Goal: Information Seeking & Learning: Learn about a topic

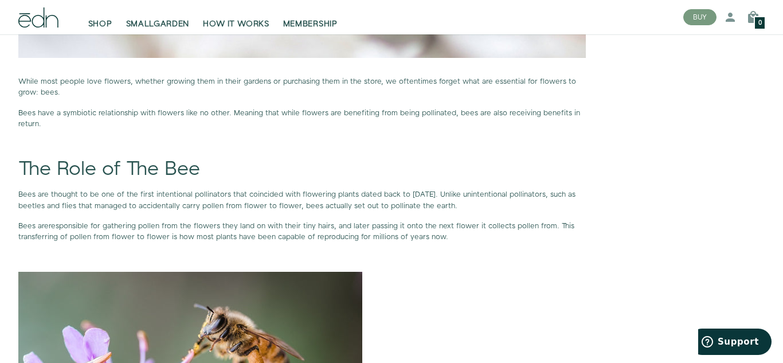
scroll to position [691, 0]
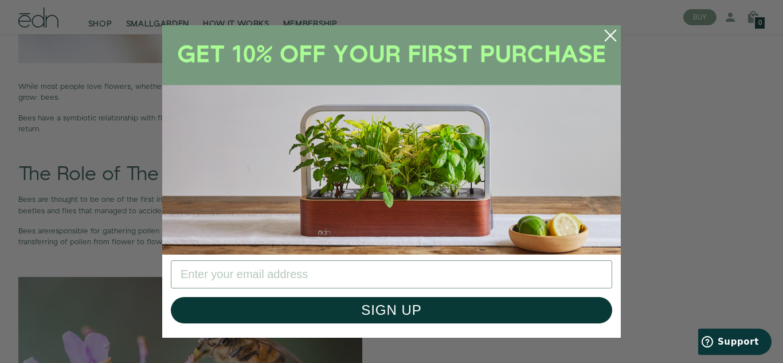
click at [609, 34] on circle "Close dialog" at bounding box center [610, 35] width 25 height 25
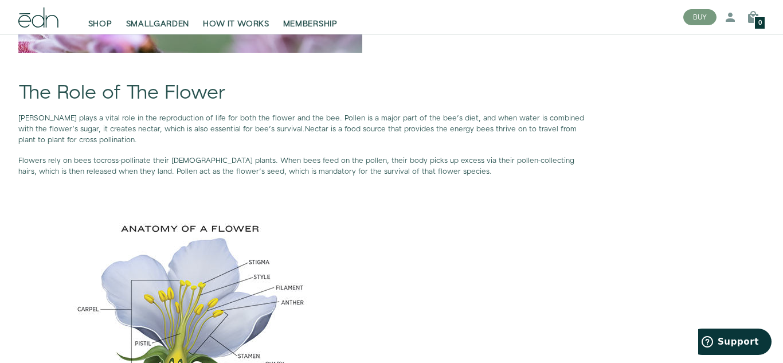
scroll to position [1147, 0]
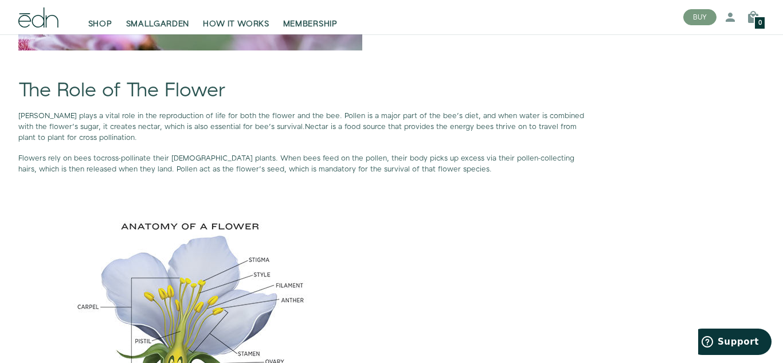
click at [157, 160] on span "cross-pollinate their [DEMOGRAPHIC_DATA] plants" at bounding box center [188, 158] width 175 height 10
click at [580, 118] on p "[PERSON_NAME] plays a vital role in the reproduction of life for both the flowe…" at bounding box center [302, 127] width 568 height 33
click at [580, 117] on p "Pollen plays a vital role in the reproduction of life for both the flower and t…" at bounding box center [302, 127] width 568 height 33
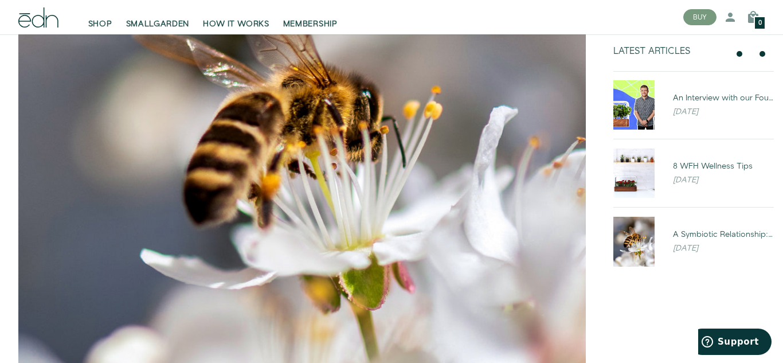
scroll to position [298, 0]
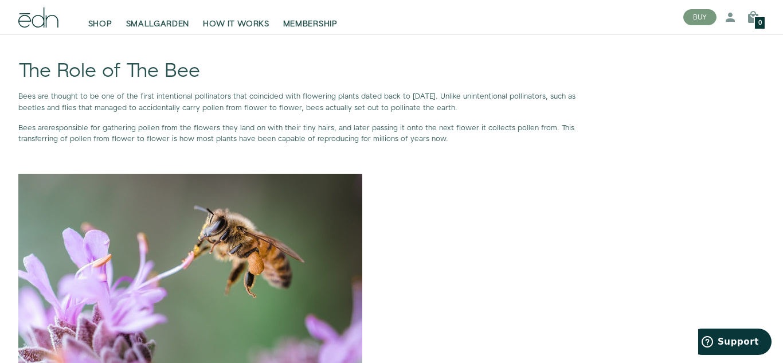
scroll to position [796, 0]
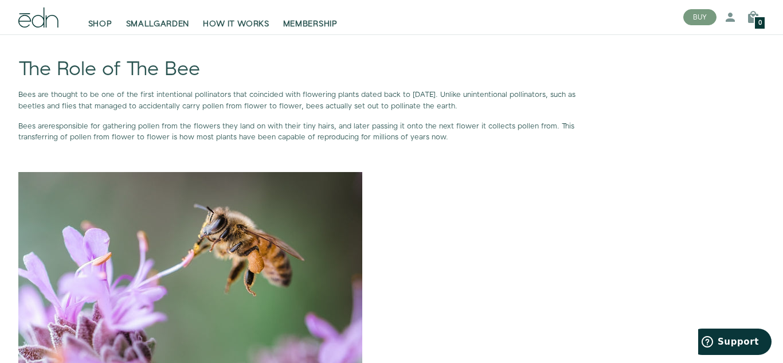
click at [378, 211] on p at bounding box center [302, 286] width 568 height 229
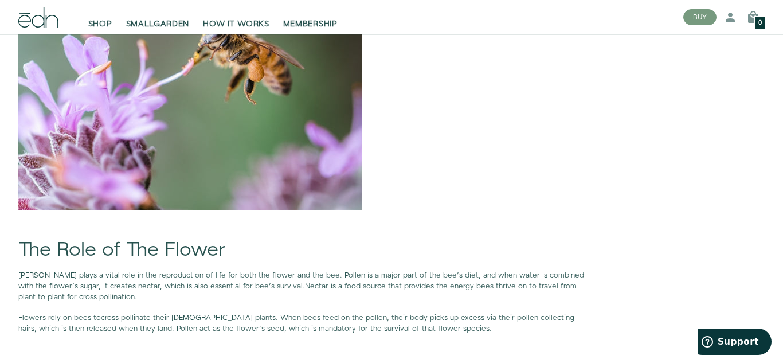
scroll to position [994, 0]
